Goal: Find contact information: Find contact information

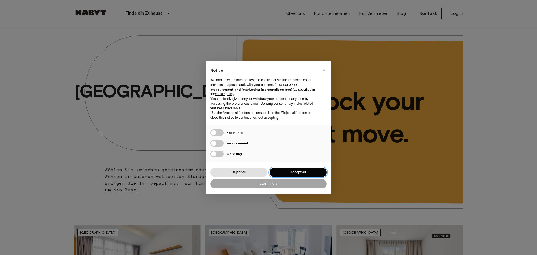
click at [295, 175] on button "Accept all" at bounding box center [298, 172] width 57 height 9
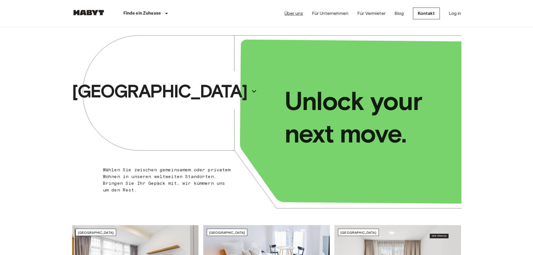
click at [293, 13] on link "Über uns" at bounding box center [293, 13] width 18 height 7
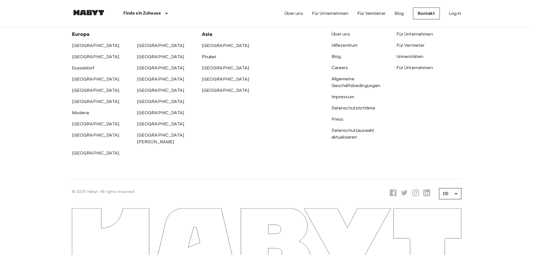
scroll to position [1818, 0]
click at [78, 93] on link "[GEOGRAPHIC_DATA]" at bounding box center [96, 90] width 48 height 5
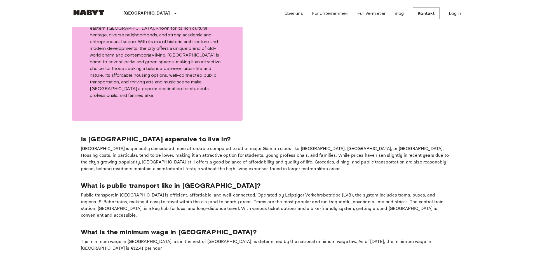
scroll to position [364, 0]
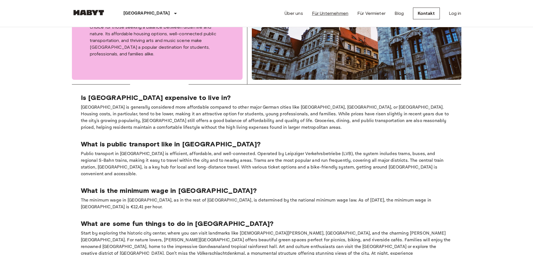
click at [337, 13] on link "Für Unternehmen" at bounding box center [330, 13] width 36 height 7
click at [300, 11] on link "Über uns" at bounding box center [293, 13] width 18 height 7
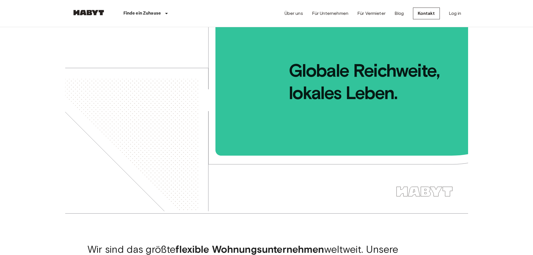
click at [374, 5] on div "Über uns Für Unternehmen Für Vermieter Blog Kontakt Log in" at bounding box center [372, 13] width 177 height 27
click at [374, 11] on link "Für Vermieter" at bounding box center [371, 13] width 28 height 7
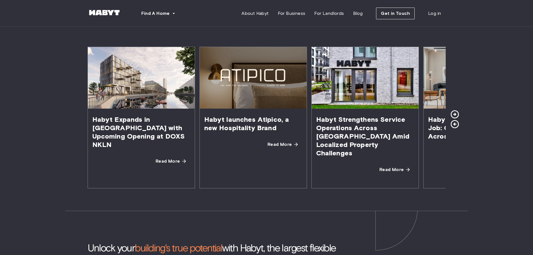
scroll to position [979, 0]
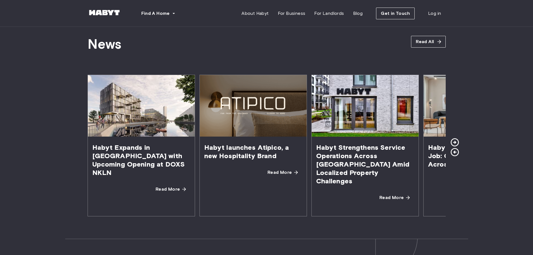
click at [455, 138] on icon at bounding box center [454, 142] width 8 height 8
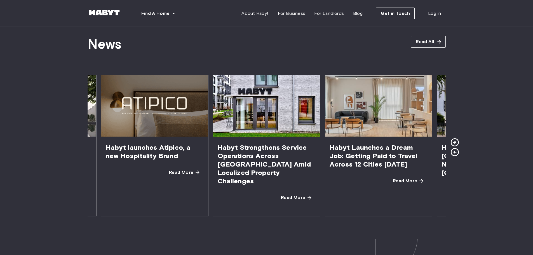
click at [455, 138] on icon at bounding box center [454, 142] width 8 height 8
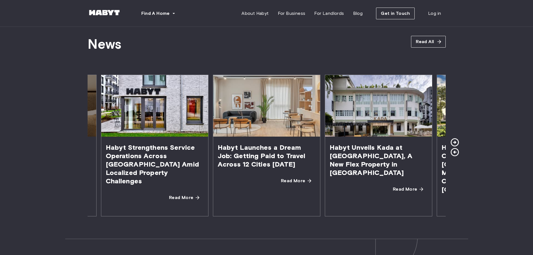
click at [455, 138] on icon at bounding box center [454, 142] width 8 height 8
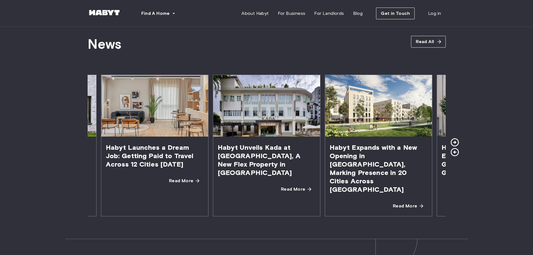
click at [455, 138] on icon at bounding box center [454, 142] width 8 height 8
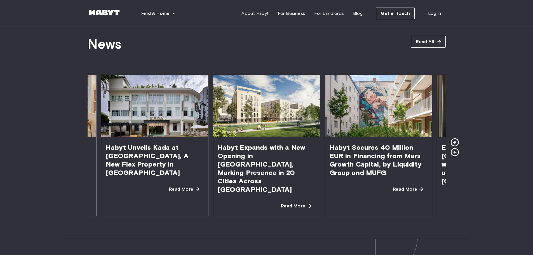
click at [455, 138] on icon at bounding box center [454, 142] width 8 height 8
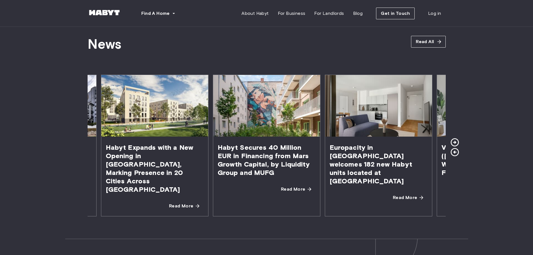
click at [455, 138] on icon at bounding box center [454, 142] width 8 height 8
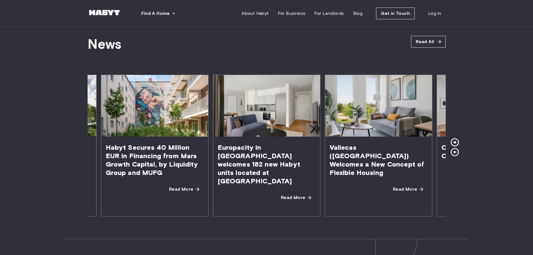
click at [455, 138] on icon at bounding box center [454, 142] width 8 height 8
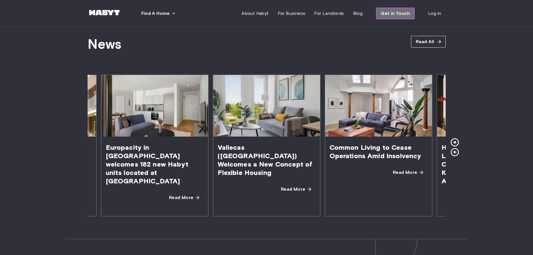
click at [397, 15] on span "Get in Touch" at bounding box center [395, 13] width 29 height 7
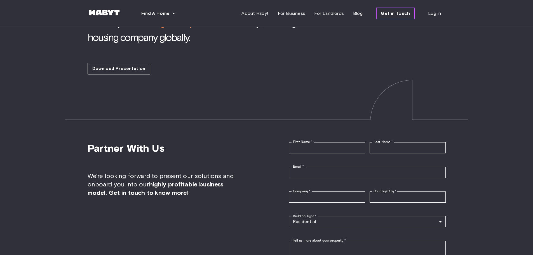
scroll to position [1232, 0]
click at [335, 13] on span "For Landlords" at bounding box center [329, 13] width 30 height 7
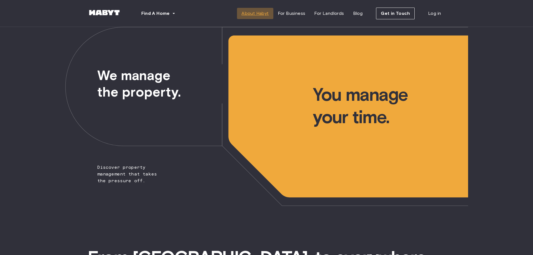
click at [249, 14] on span "About Habyt" at bounding box center [254, 13] width 27 height 7
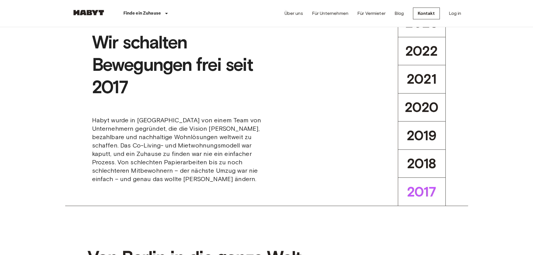
scroll to position [224, 0]
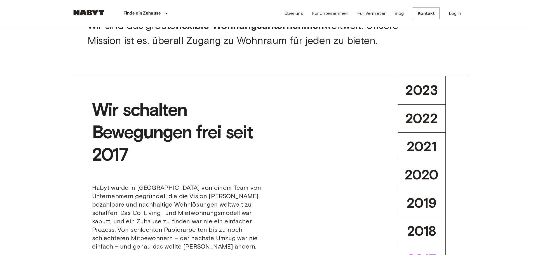
click at [432, 98] on span "2023" at bounding box center [421, 90] width 32 height 17
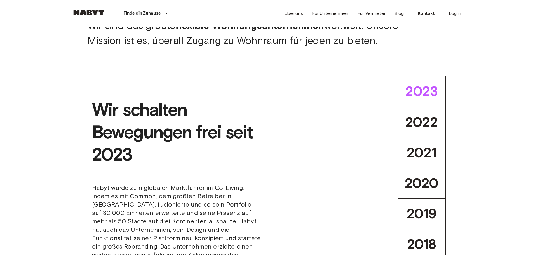
click at [431, 120] on span "2022" at bounding box center [421, 122] width 33 height 17
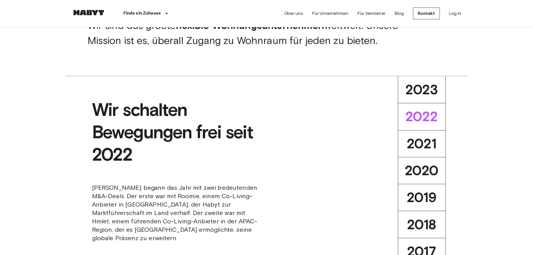
click at [424, 84] on span "2023" at bounding box center [421, 89] width 32 height 17
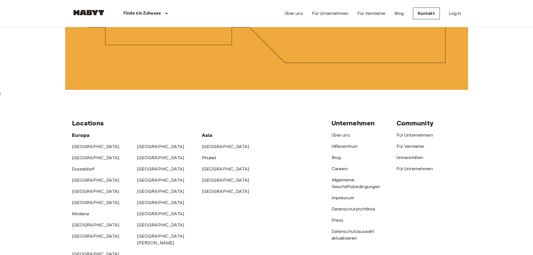
scroll to position [1818, 0]
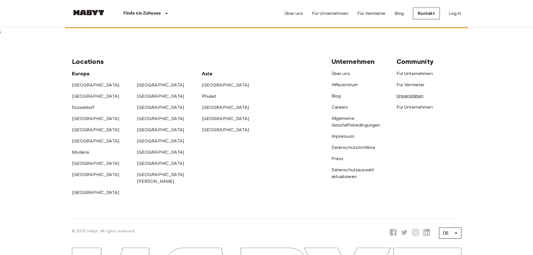
click at [408, 95] on link "Universitäten" at bounding box center [409, 95] width 27 height 5
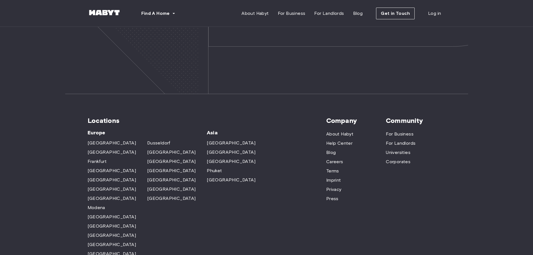
scroll to position [1652, 0]
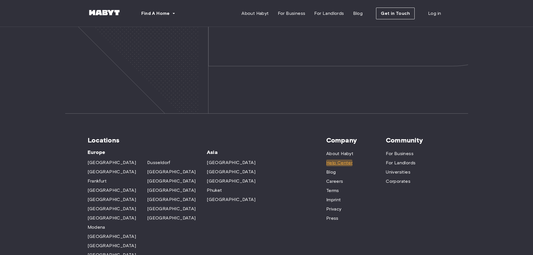
click at [334, 159] on span "Help Center" at bounding box center [339, 162] width 26 height 7
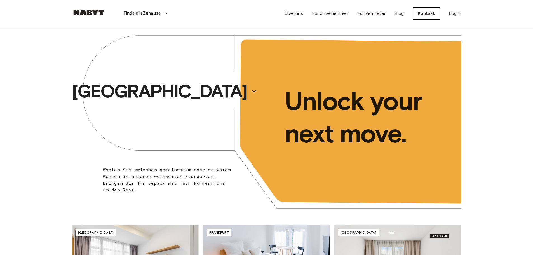
click at [424, 9] on link "Kontakt" at bounding box center [426, 14] width 27 height 12
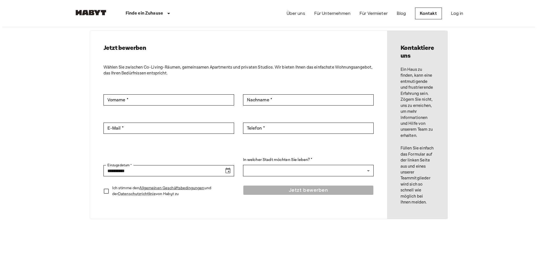
scroll to position [28, 0]
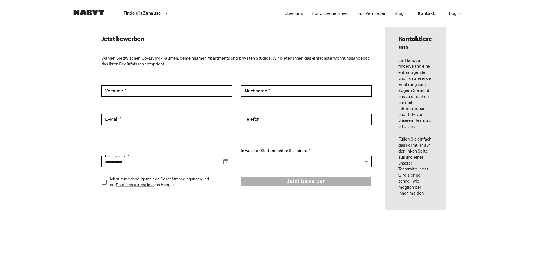
click at [288, 166] on body "**********" at bounding box center [266, 228] width 533 height 513
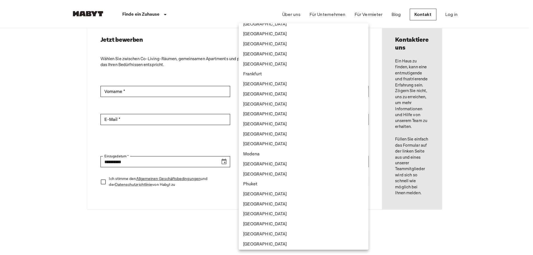
scroll to position [0, 0]
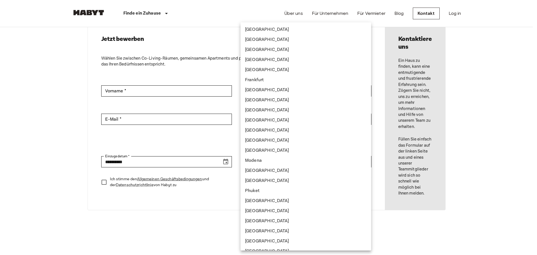
click at [117, 70] on div at bounding box center [268, 127] width 537 height 255
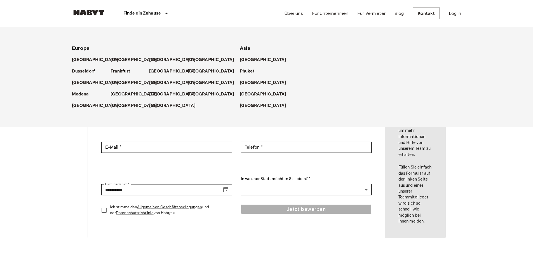
click at [151, 12] on p "Finde ein Zuhause" at bounding box center [142, 13] width 38 height 7
drag, startPoint x: 151, startPoint y: 12, endPoint x: 136, endPoint y: 12, distance: 15.4
click at [136, 12] on p "Finde ein Zuhause" at bounding box center [142, 13] width 38 height 7
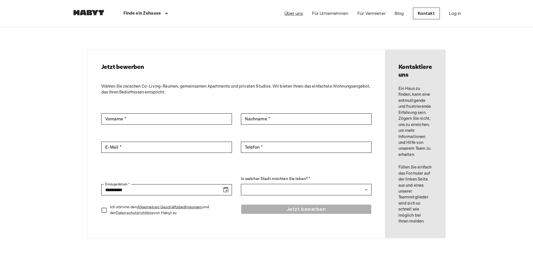
click at [297, 11] on link "Über uns" at bounding box center [293, 13] width 18 height 7
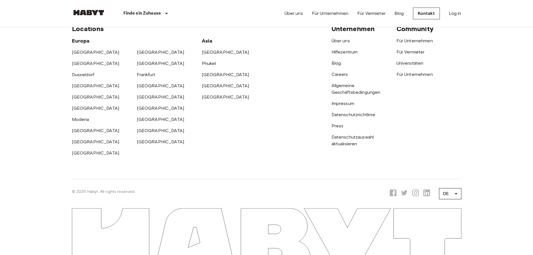
scroll to position [1750, 0]
click at [341, 106] on link "Impressum" at bounding box center [342, 103] width 23 height 5
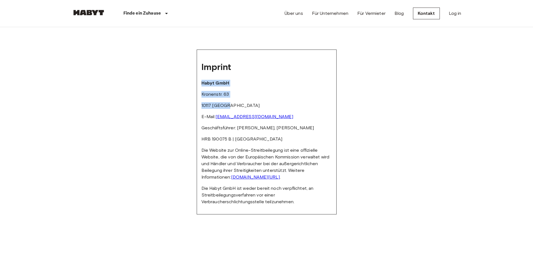
drag, startPoint x: 229, startPoint y: 106, endPoint x: 202, endPoint y: 81, distance: 36.8
click at [202, 81] on div "Imprint Habyt GmbH Kronenstr. 63 10117 Berlin E-Mail: hello@habyt.com Geschäfts…" at bounding box center [267, 132] width 140 height 165
copy div "Habyt GmbH Kronenstr. 63 10117 Berlin"
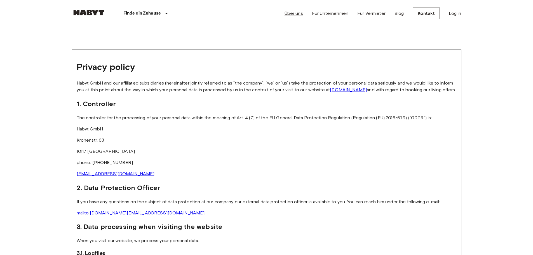
click at [294, 14] on link "Über uns" at bounding box center [293, 13] width 18 height 7
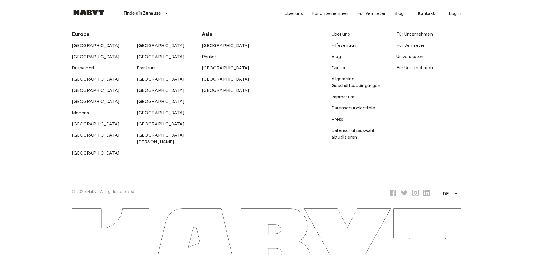
scroll to position [1834, 0]
click at [341, 99] on link "Impressum" at bounding box center [342, 96] width 23 height 5
